Goal: Check status: Check status

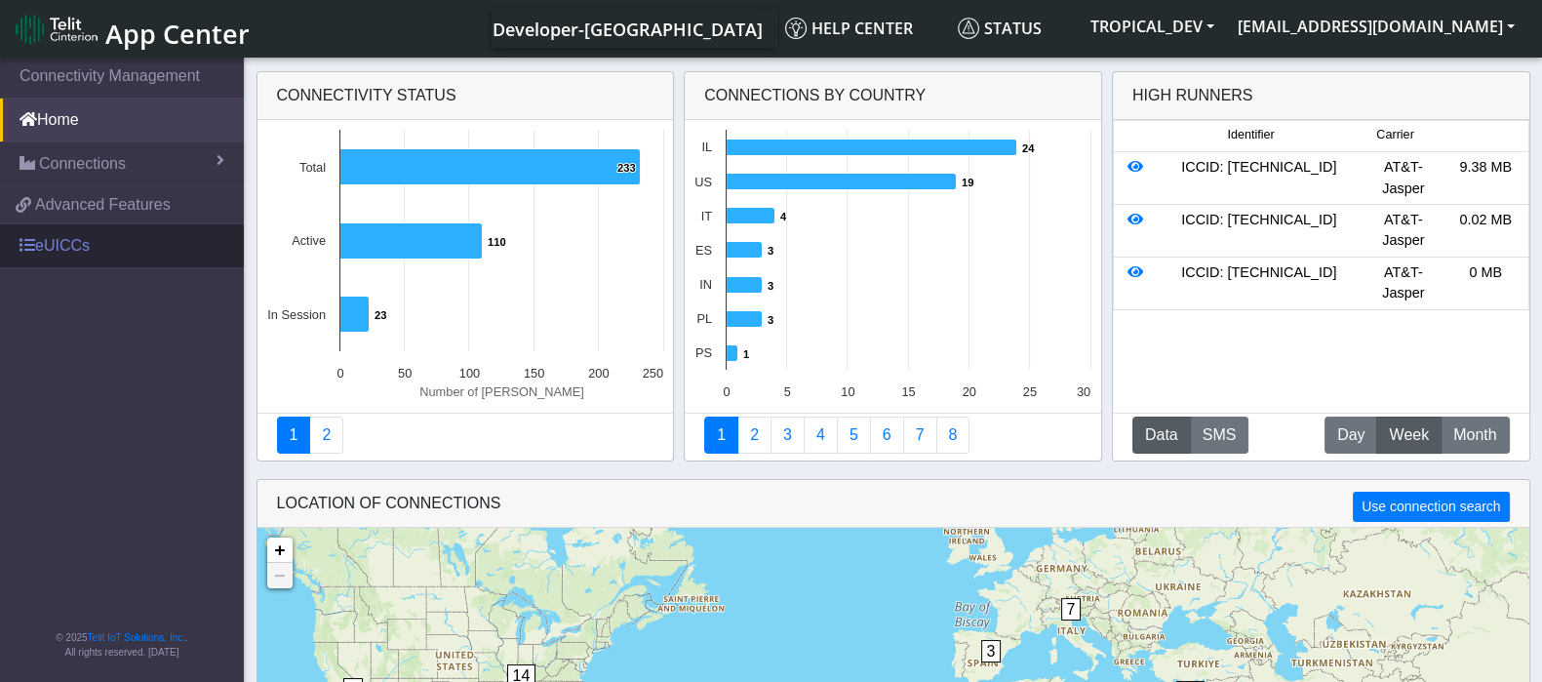
click at [77, 251] on link "eUICCs" at bounding box center [122, 245] width 244 height 43
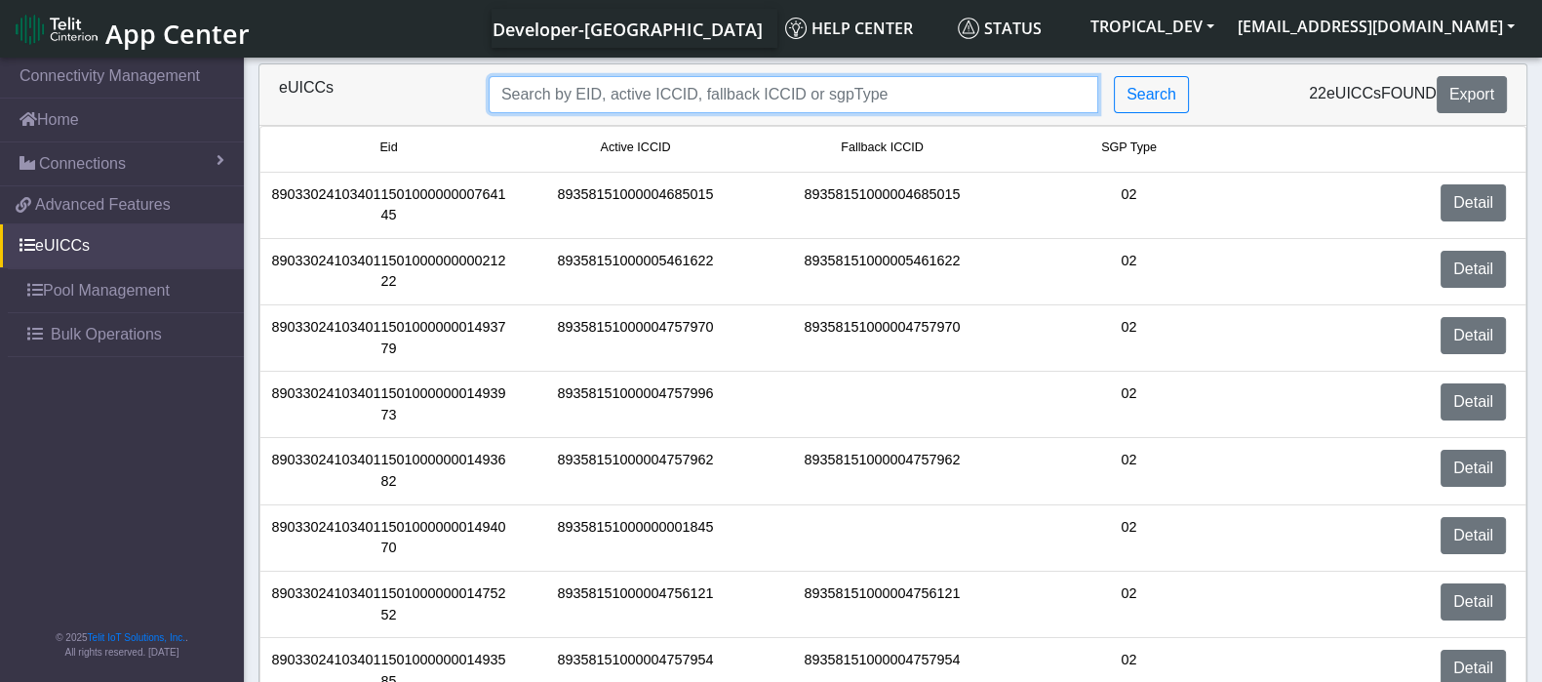
click at [600, 103] on input "Search..." at bounding box center [793, 94] width 609 height 37
paste input "89033023426500000000060317712733"
type input "89033023426500000000060317712733"
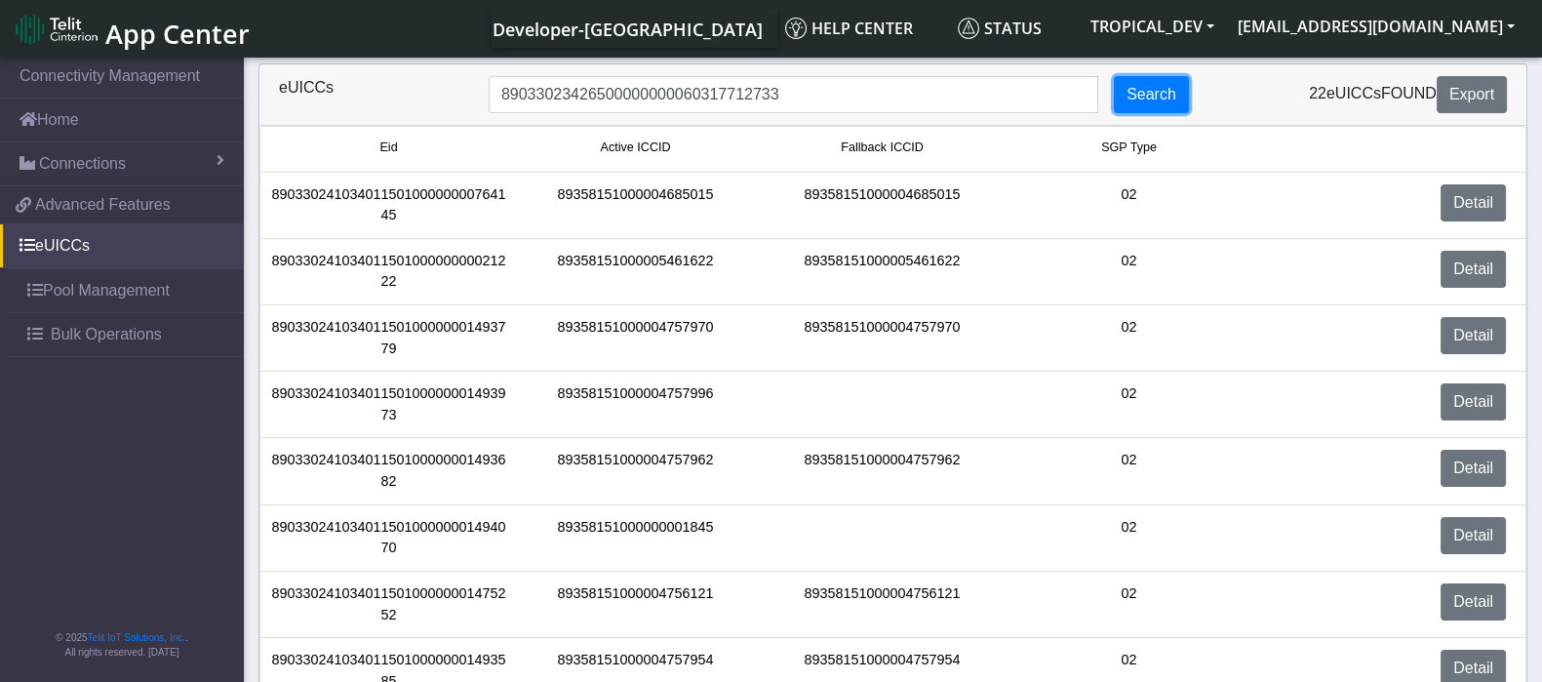
click at [1139, 92] on button "Search" at bounding box center [1151, 94] width 75 height 37
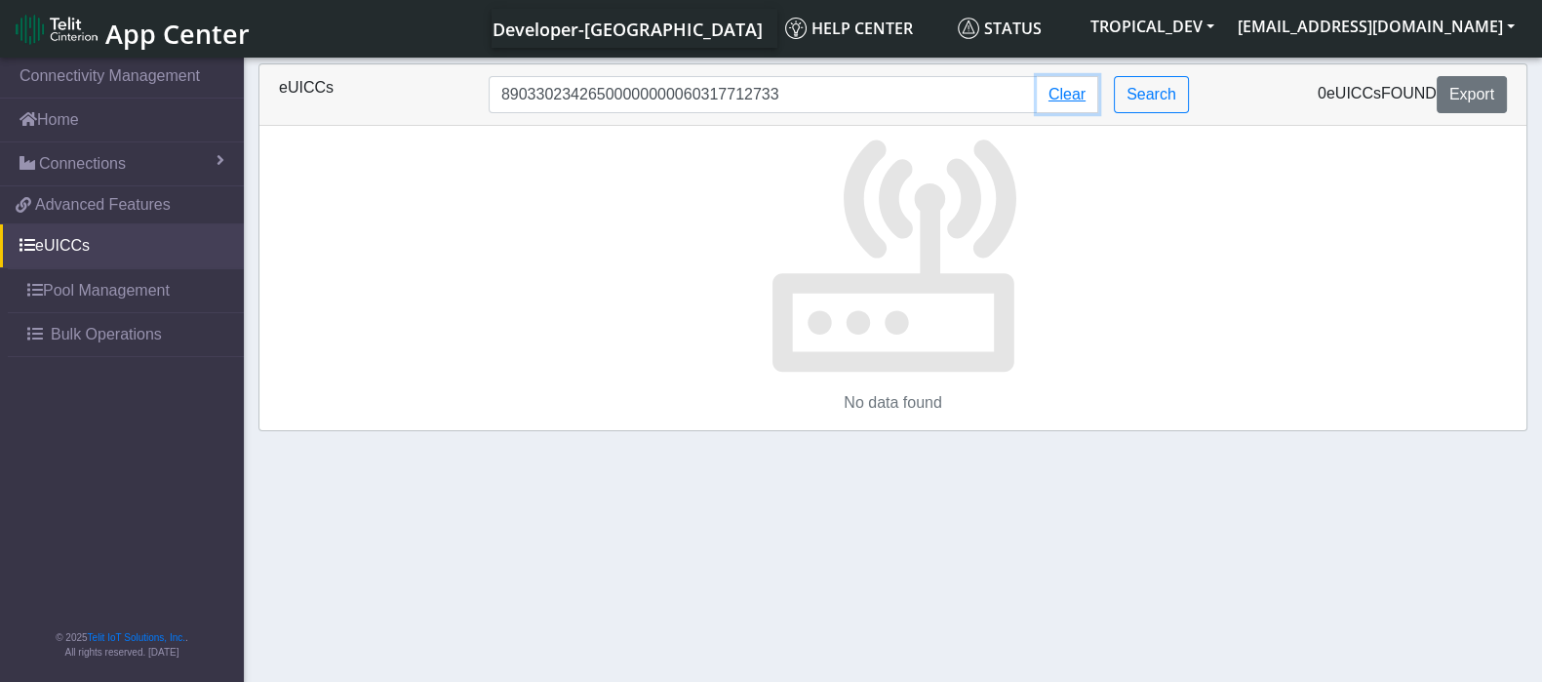
click at [1065, 95] on button "Clear" at bounding box center [1067, 94] width 61 height 37
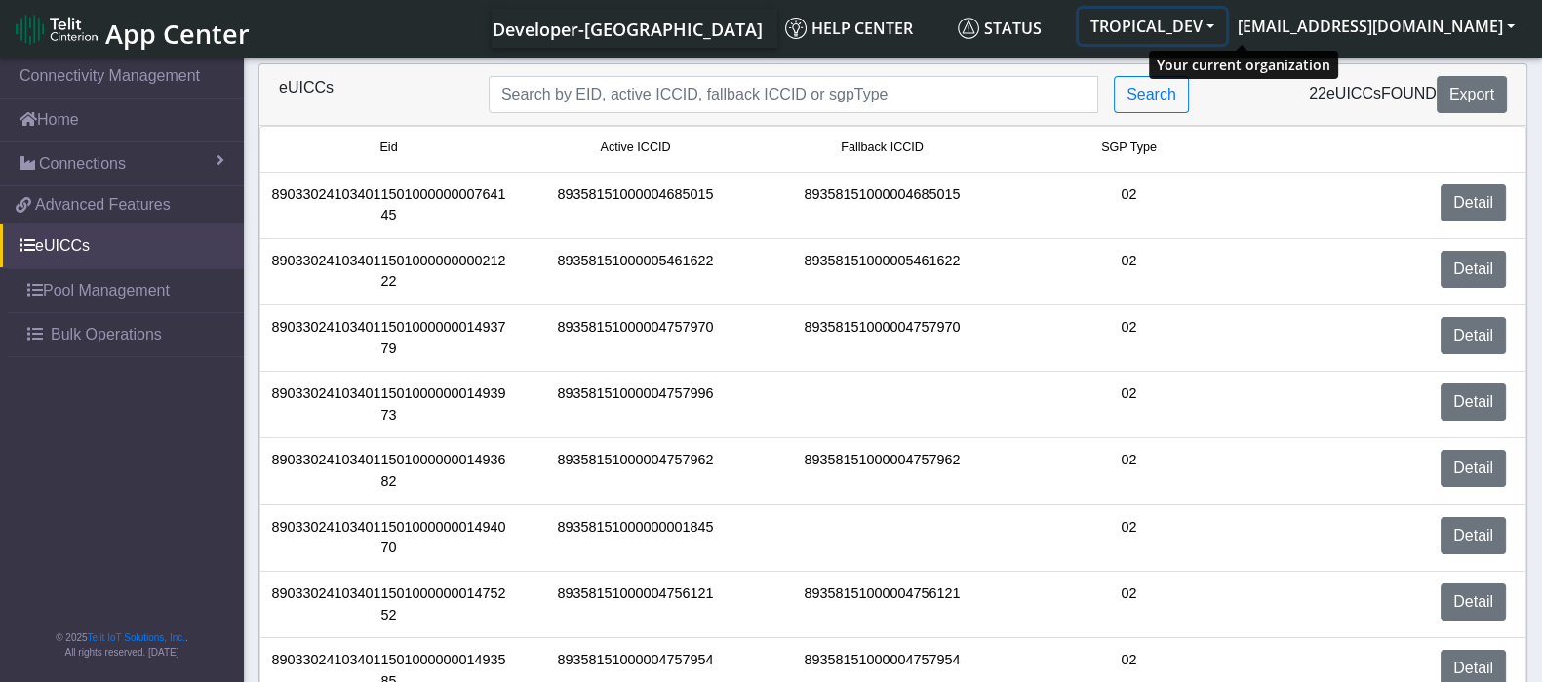
click at [1226, 20] on button "TROPICAL_DEV" at bounding box center [1151, 26] width 147 height 35
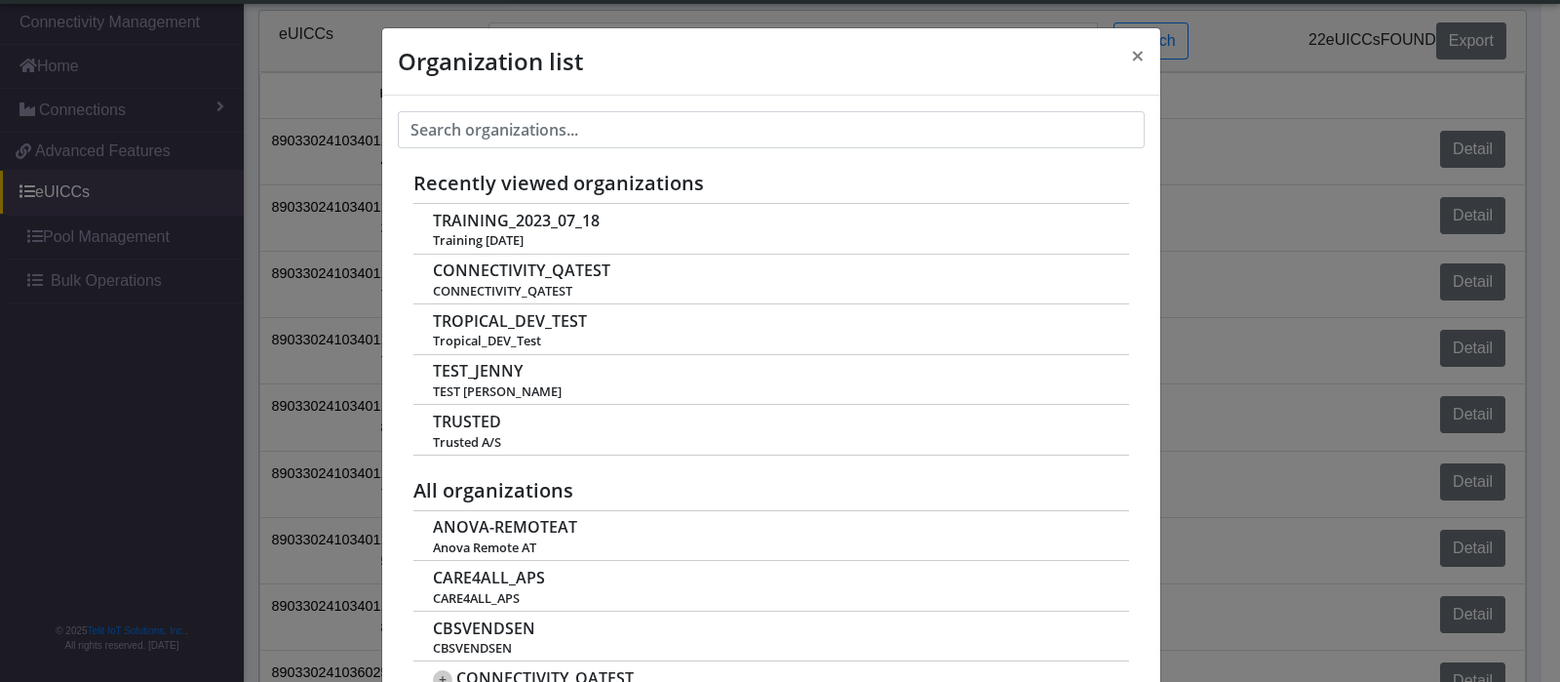
scroll to position [6, 0]
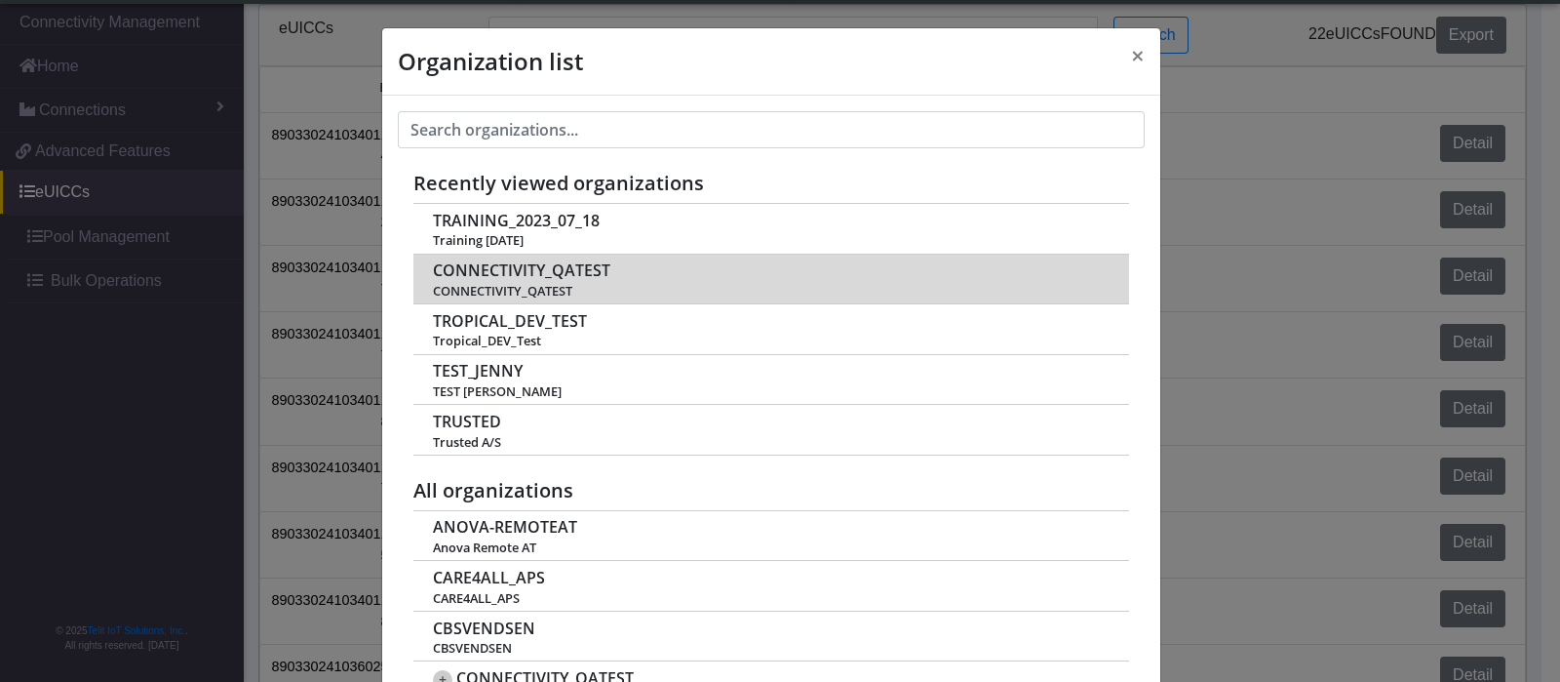
click at [578, 276] on span "CONNECTIVITY_QATEST" at bounding box center [521, 270] width 177 height 19
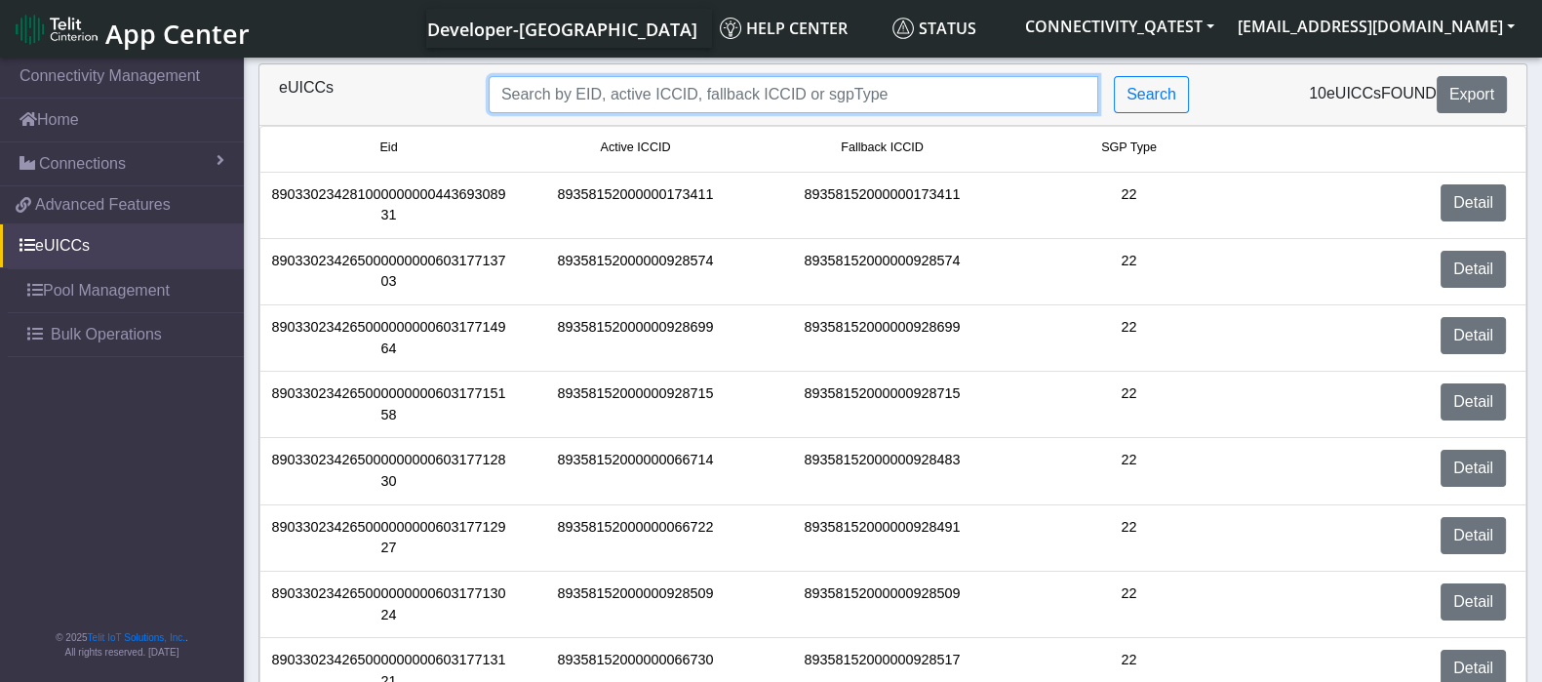
click at [678, 86] on input "Search..." at bounding box center [793, 94] width 609 height 37
paste input "89033023426500000000060317712733"
type input "89033023426500000000060317712733"
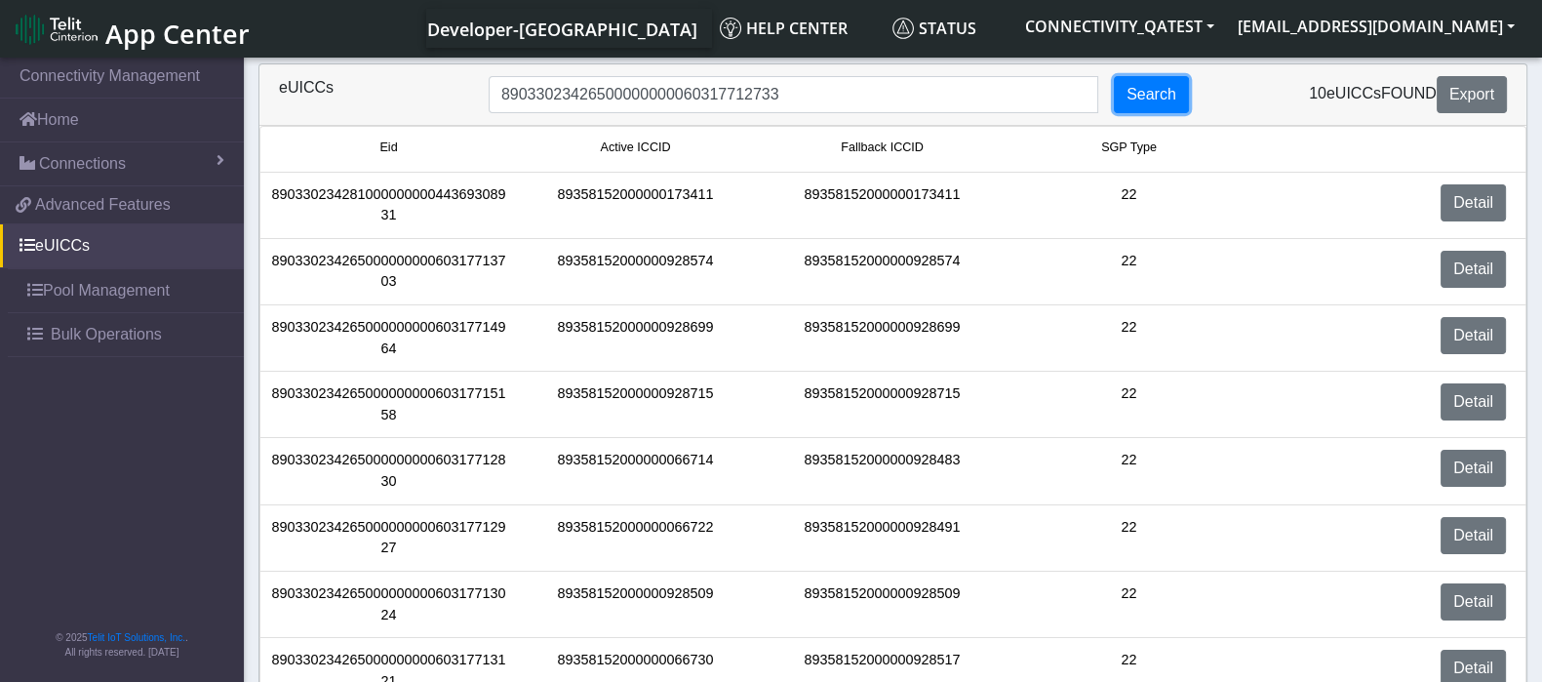
click at [1153, 90] on button "Search" at bounding box center [1151, 94] width 75 height 37
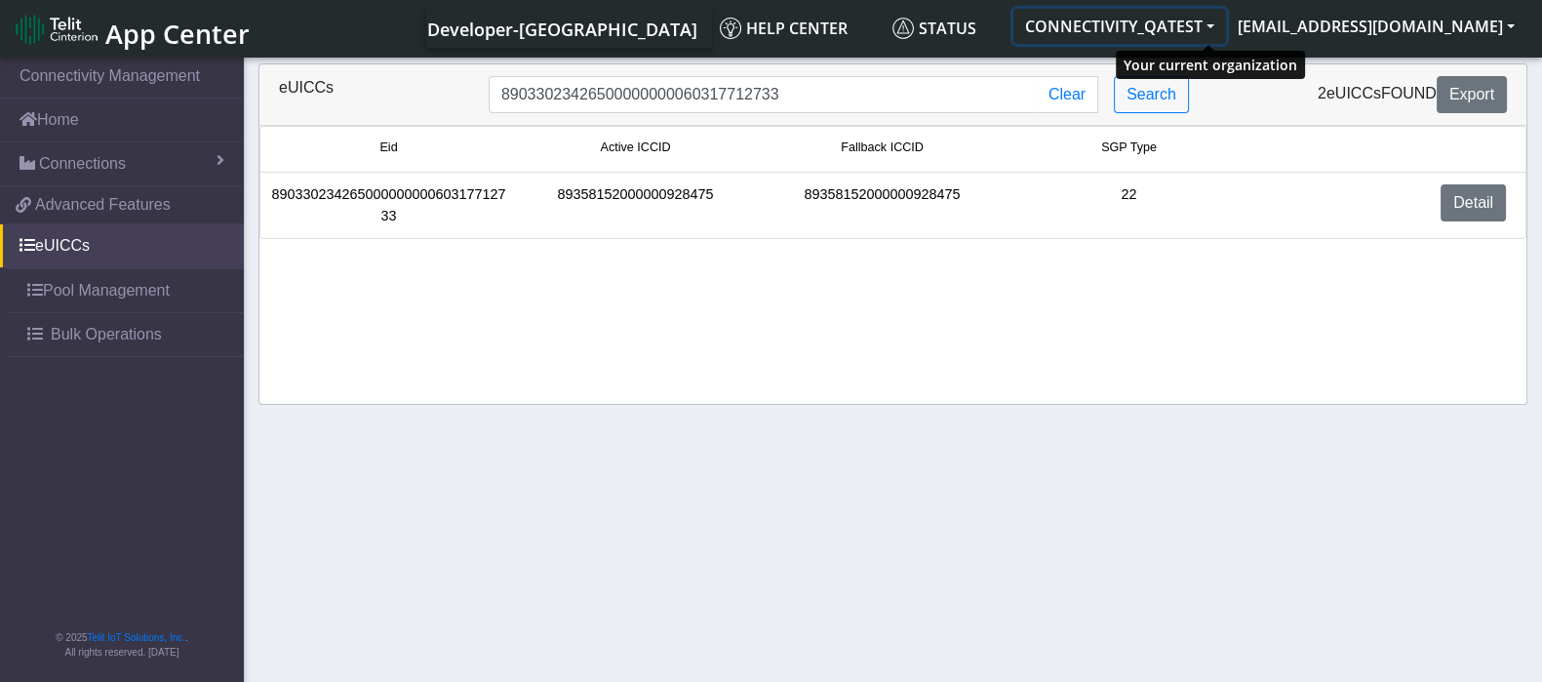
click at [1226, 24] on button "CONNECTIVITY_QATEST" at bounding box center [1119, 26] width 213 height 35
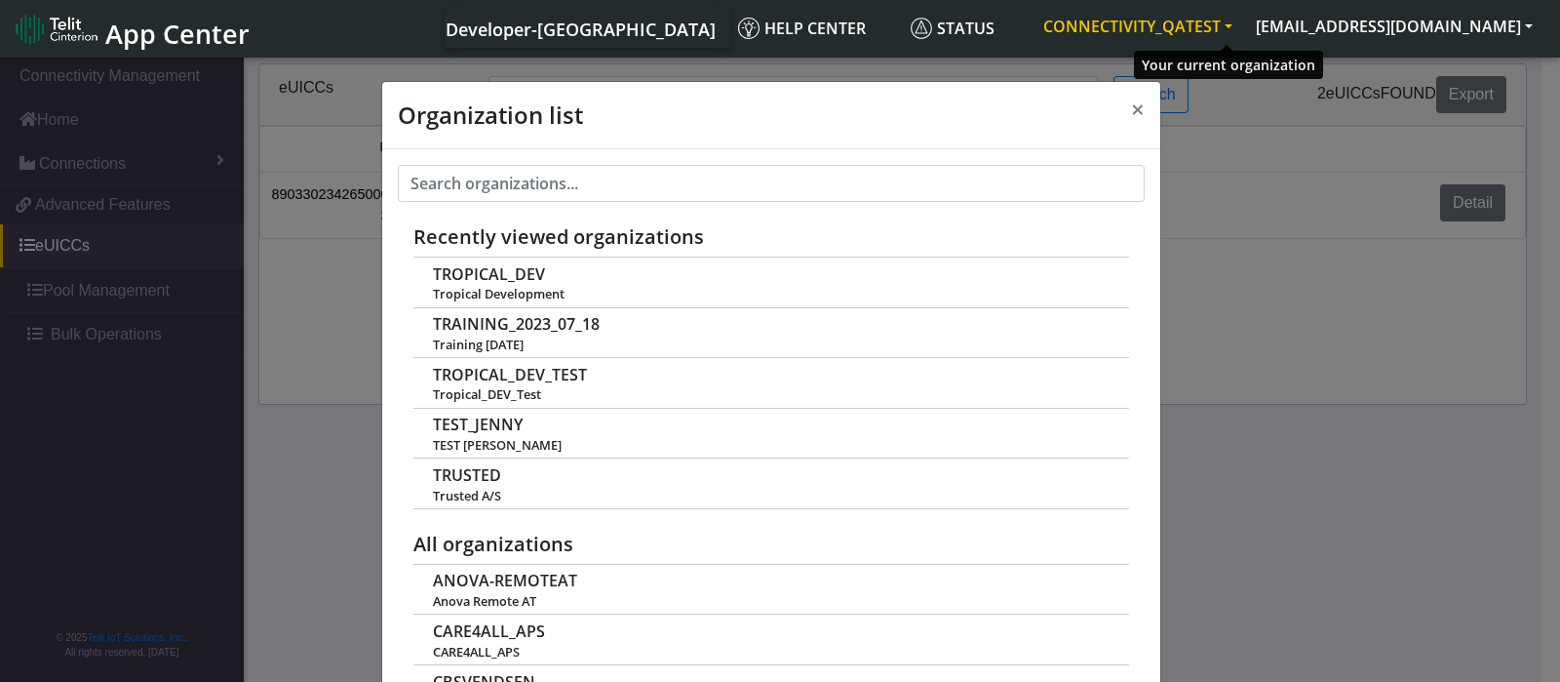
drag, startPoint x: 1121, startPoint y: 21, endPoint x: 1303, endPoint y: 21, distance: 181.4
click at [1244, 21] on button "CONNECTIVITY_QATEST" at bounding box center [1138, 26] width 213 height 35
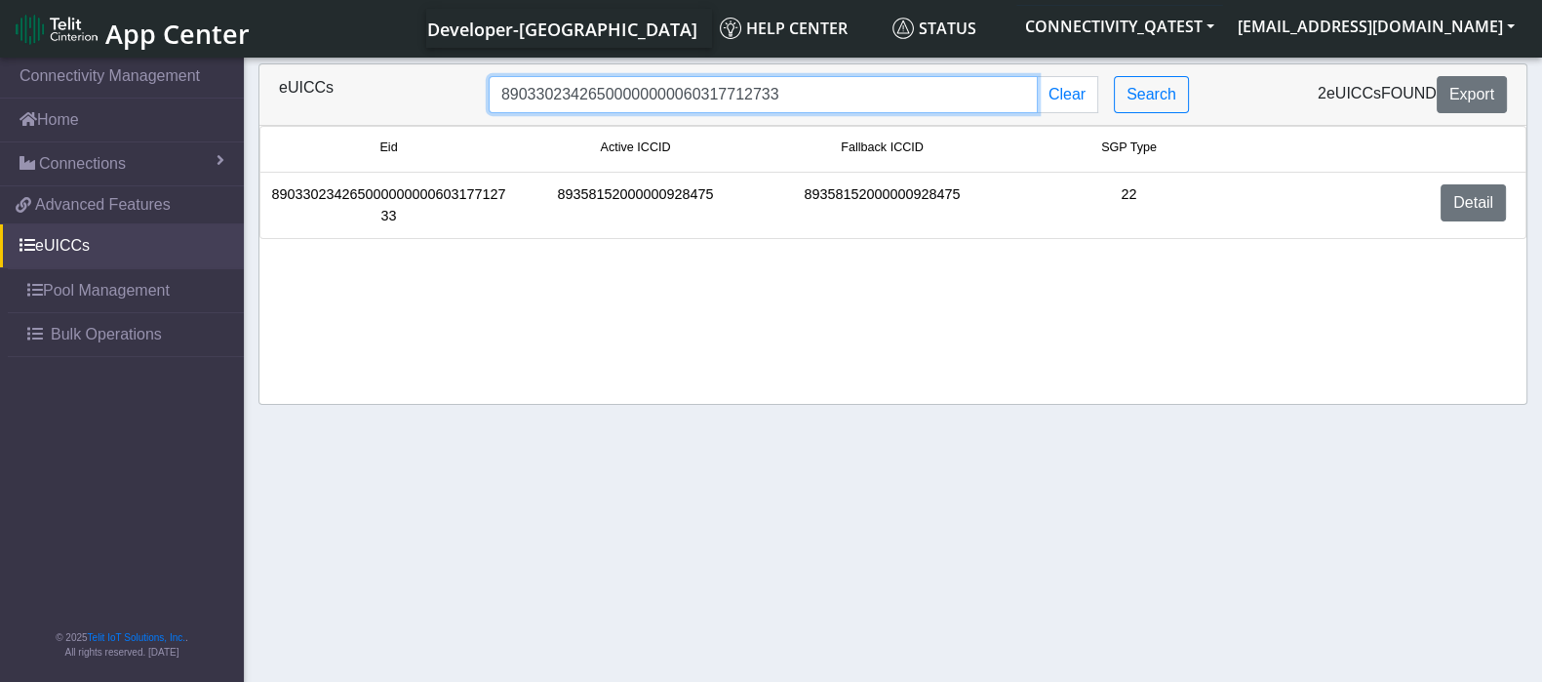
click at [700, 97] on input "89033023426500000000060317712733" at bounding box center [763, 94] width 549 height 37
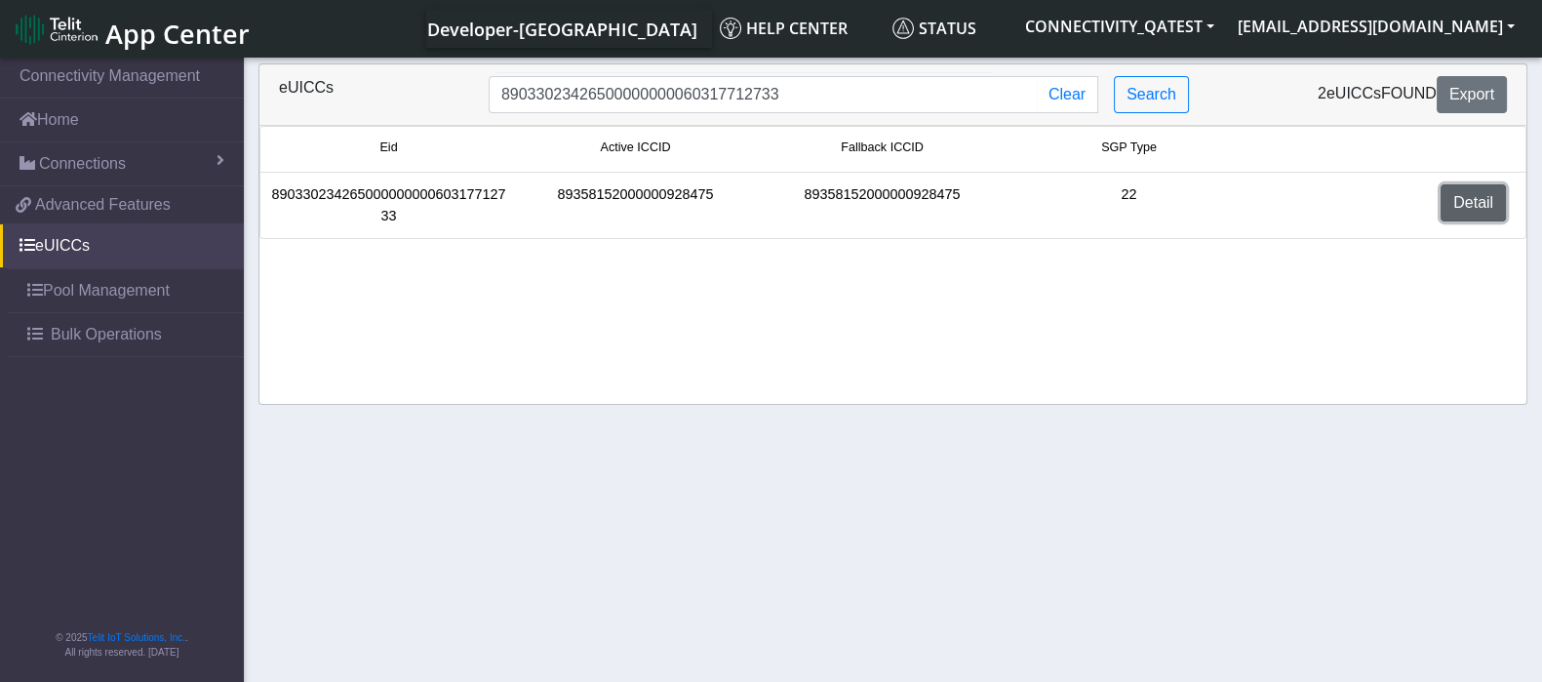
click at [1463, 191] on link "Detail" at bounding box center [1472, 202] width 65 height 37
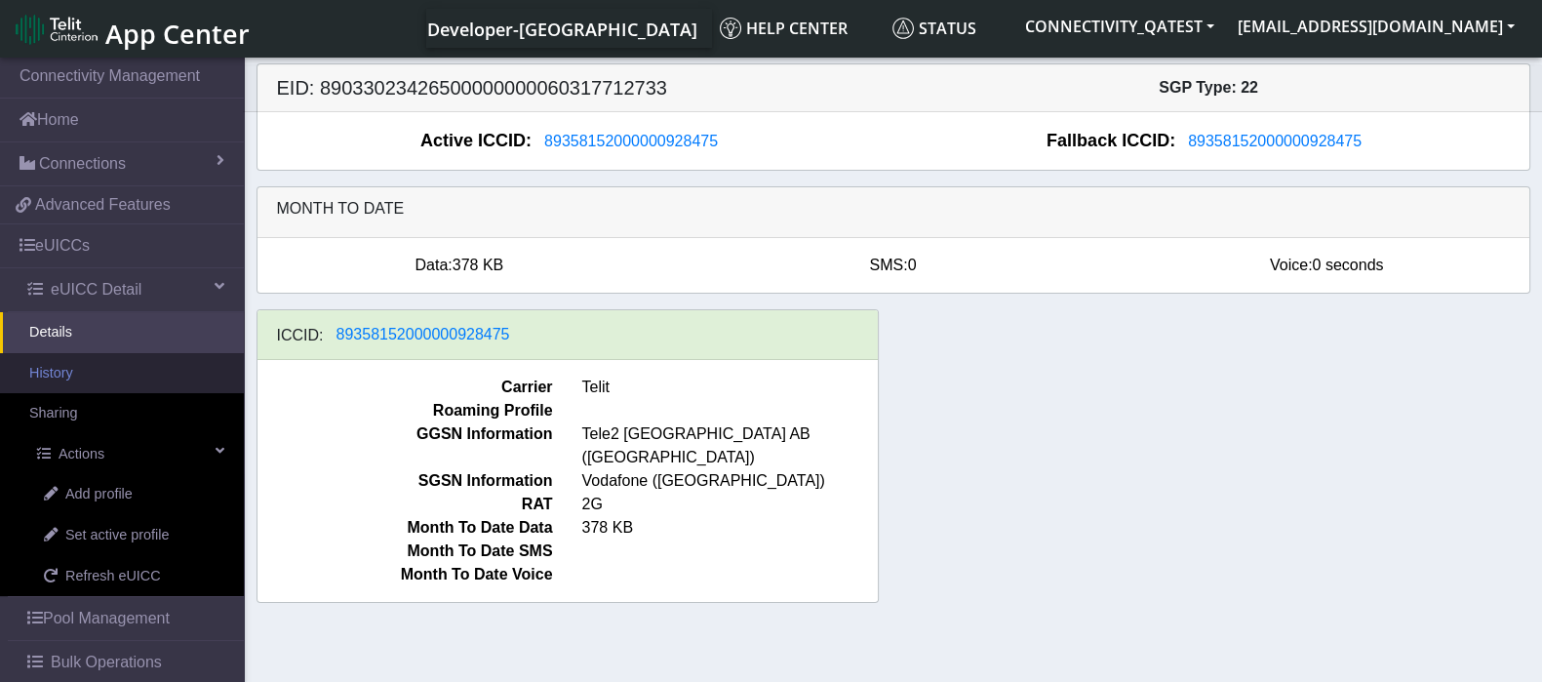
click at [73, 375] on link "History" at bounding box center [122, 373] width 244 height 41
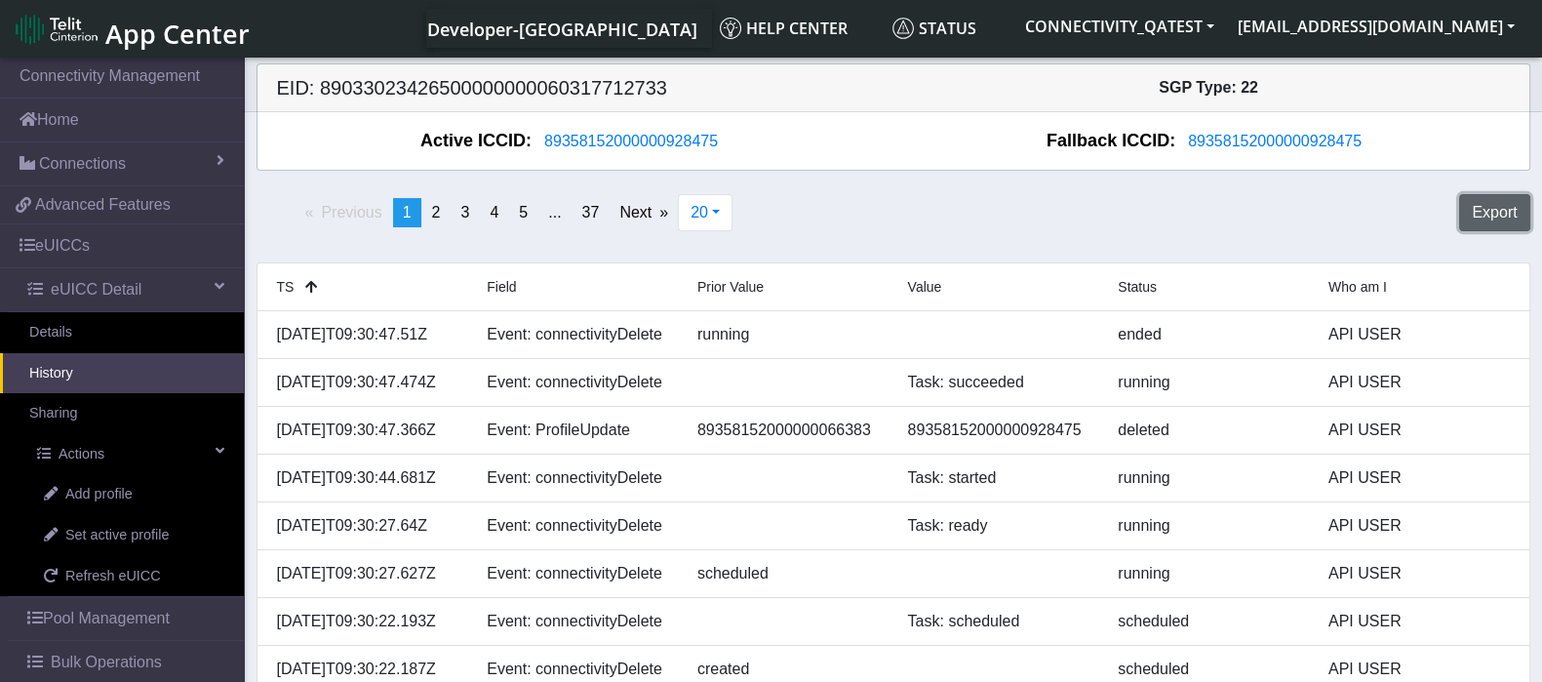
click at [1495, 216] on button "Export" at bounding box center [1494, 212] width 70 height 37
click at [706, 219] on span "20" at bounding box center [699, 212] width 18 height 17
click at [1028, 200] on div "Previous page 1 / 37 You're on page 1 page 2 page 3 page 4 page 5 page ... page…" at bounding box center [893, 220] width 1303 height 68
